Goal: Information Seeking & Learning: Learn about a topic

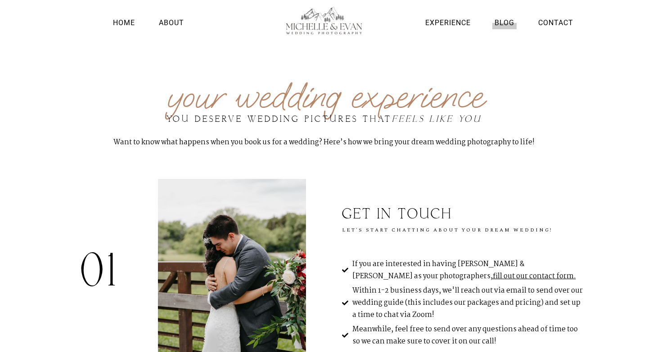
click at [510, 22] on link "Blog" at bounding box center [504, 23] width 24 height 12
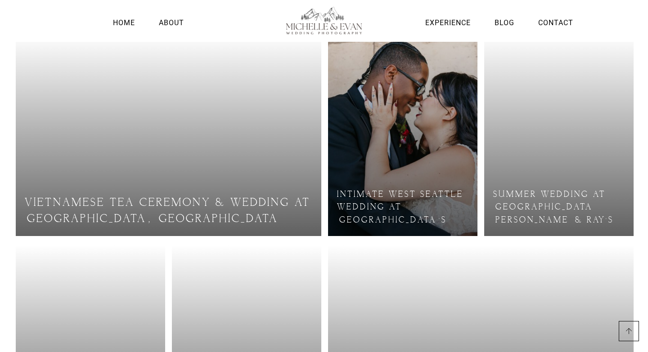
scroll to position [123, 0]
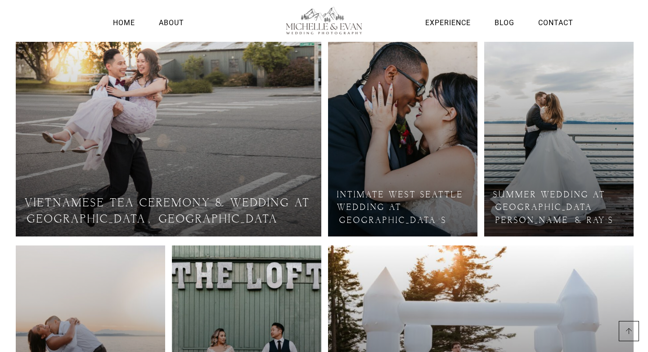
click at [616, 152] on link at bounding box center [558, 135] width 149 height 202
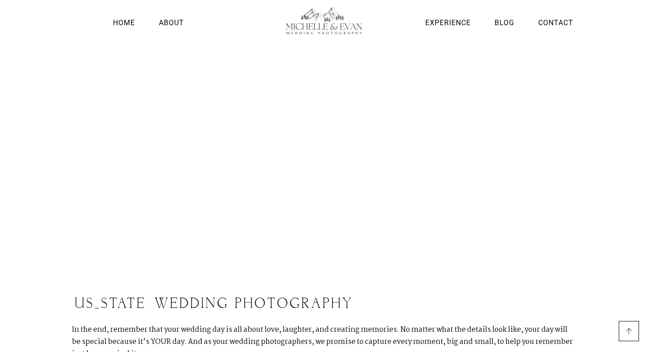
scroll to position [3079, 0]
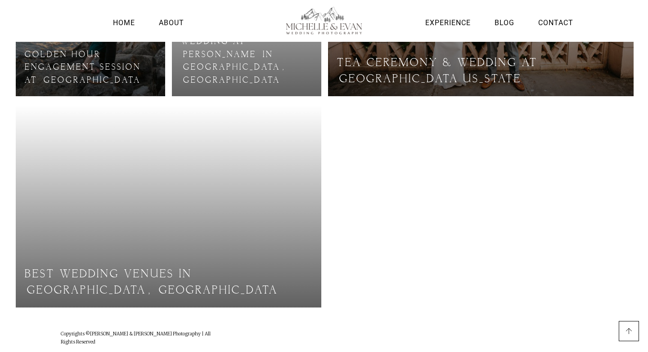
scroll to position [679, 0]
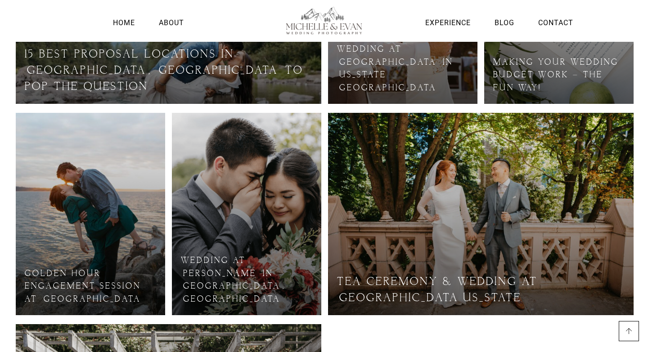
click at [252, 220] on link at bounding box center [246, 214] width 149 height 202
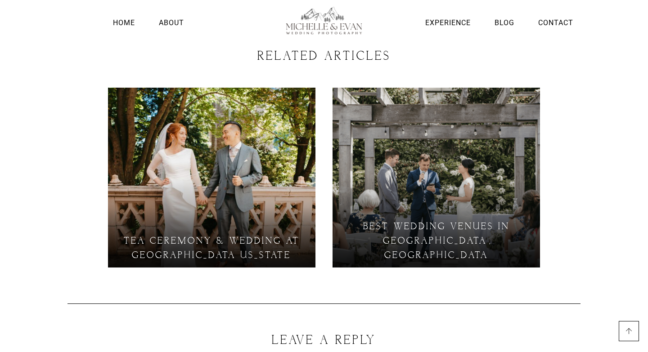
scroll to position [1356, 0]
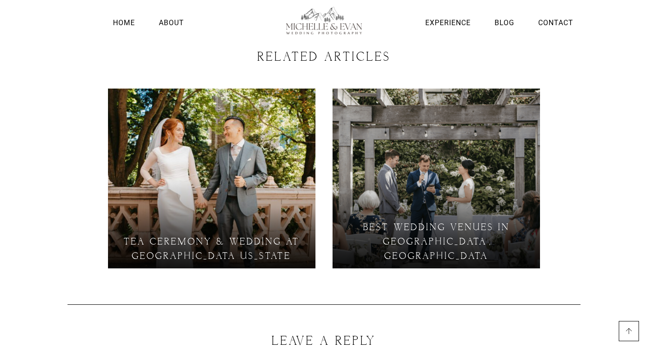
click at [237, 139] on link at bounding box center [211, 179] width 207 height 180
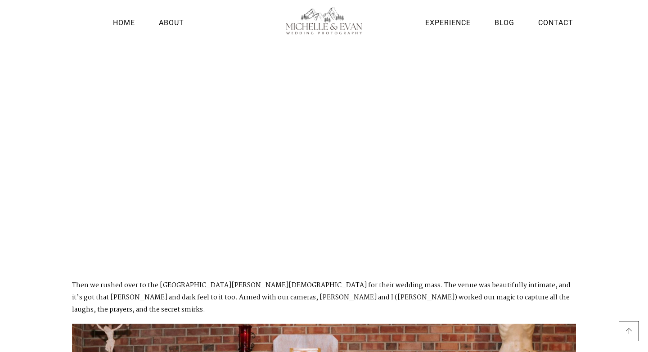
scroll to position [1215, 0]
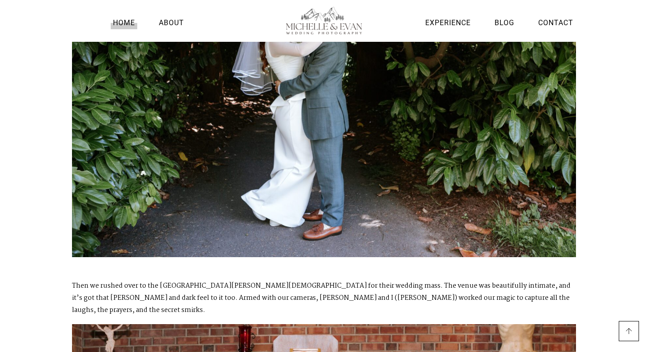
click at [124, 22] on link "Home" at bounding box center [124, 23] width 27 height 12
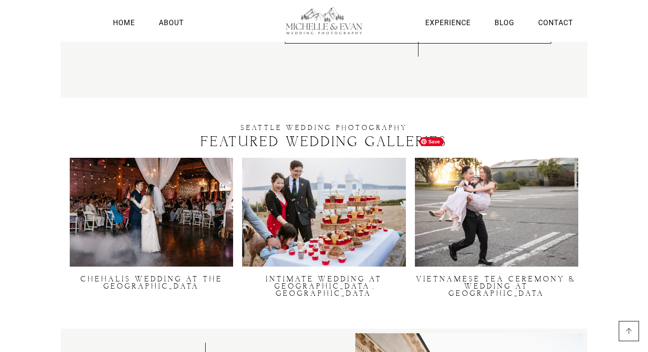
scroll to position [1678, 0]
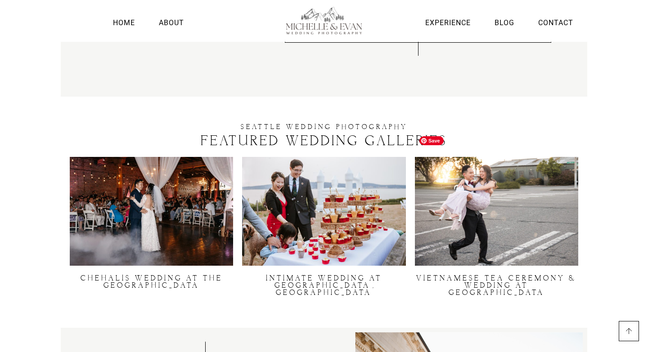
click at [486, 218] on img at bounding box center [496, 211] width 163 height 109
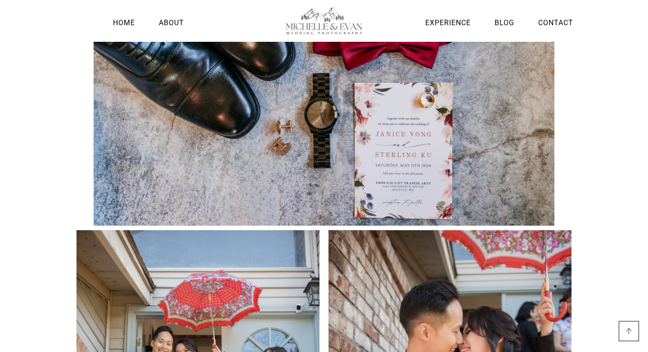
scroll to position [2545, 0]
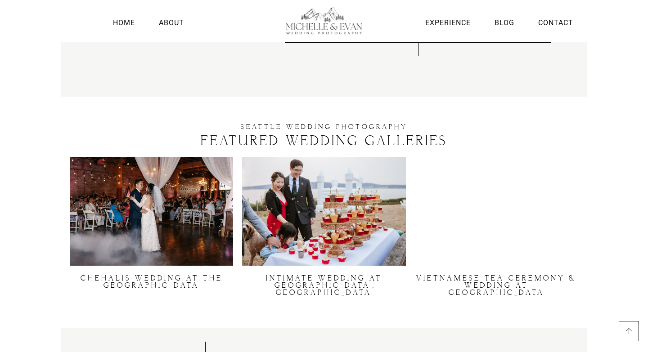
scroll to position [1678, 0]
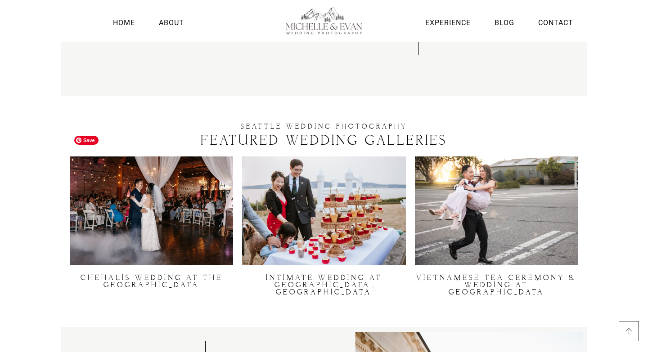
click at [196, 193] on img at bounding box center [151, 211] width 163 height 109
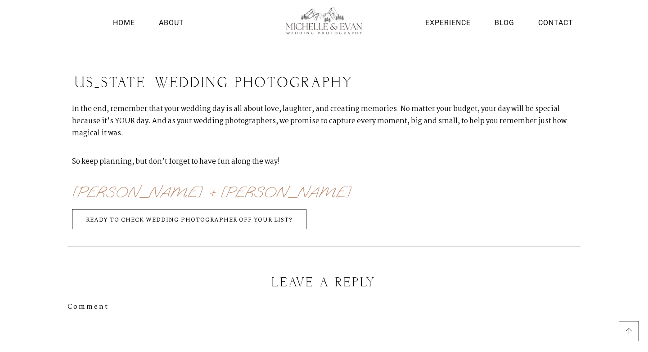
scroll to position [5126, 0]
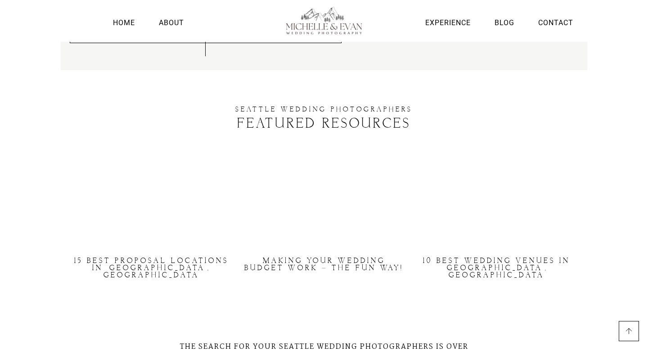
scroll to position [2448, 0]
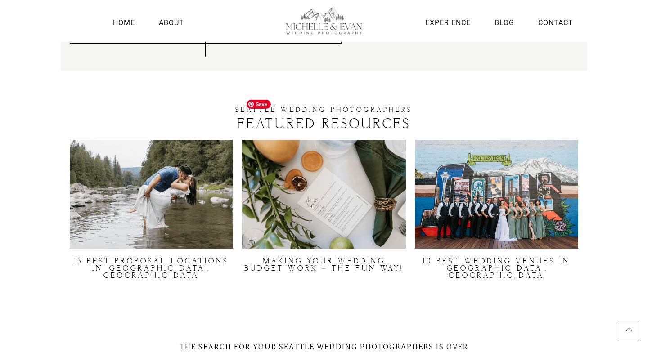
click at [332, 163] on img at bounding box center [323, 194] width 163 height 109
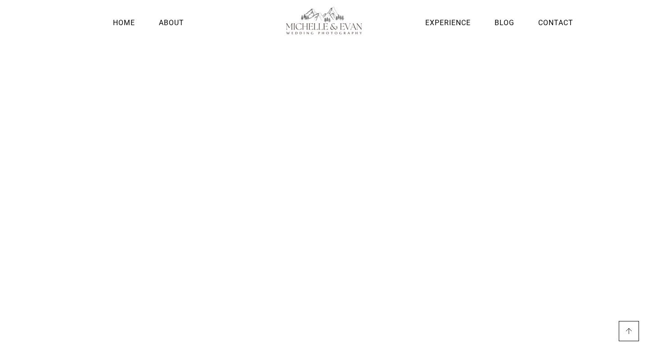
scroll to position [3193, 0]
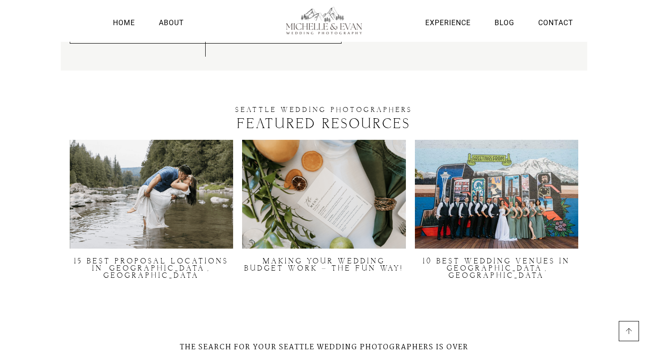
scroll to position [2449, 0]
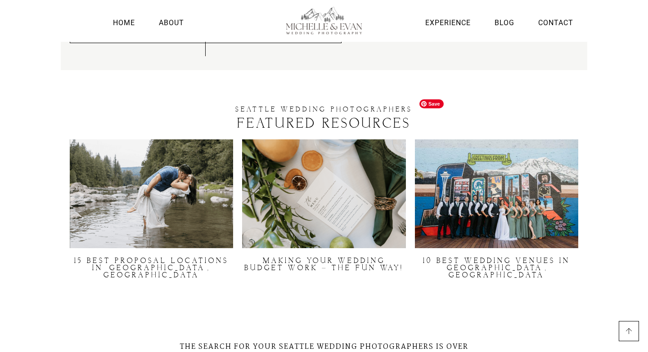
click at [523, 155] on img at bounding box center [496, 193] width 163 height 109
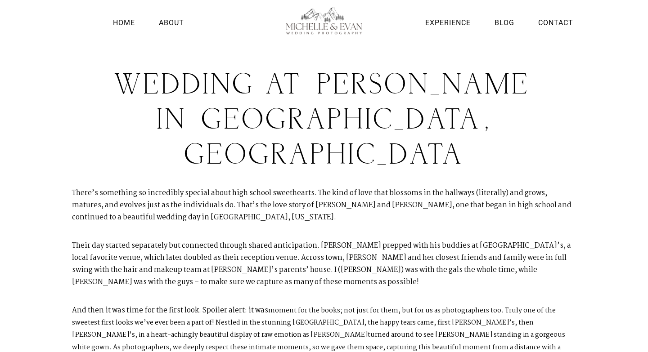
click at [294, 17] on img at bounding box center [324, 21] width 101 height 28
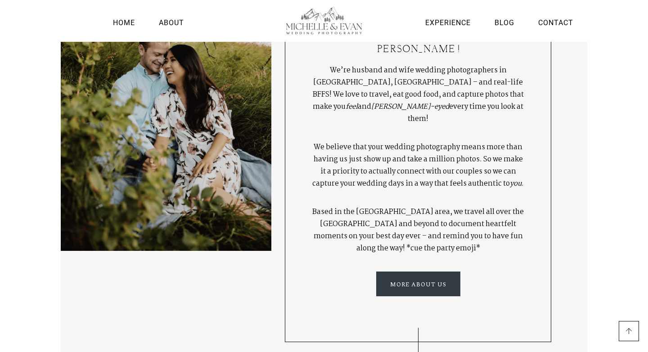
scroll to position [1384, 0]
